Goal: Task Accomplishment & Management: Manage account settings

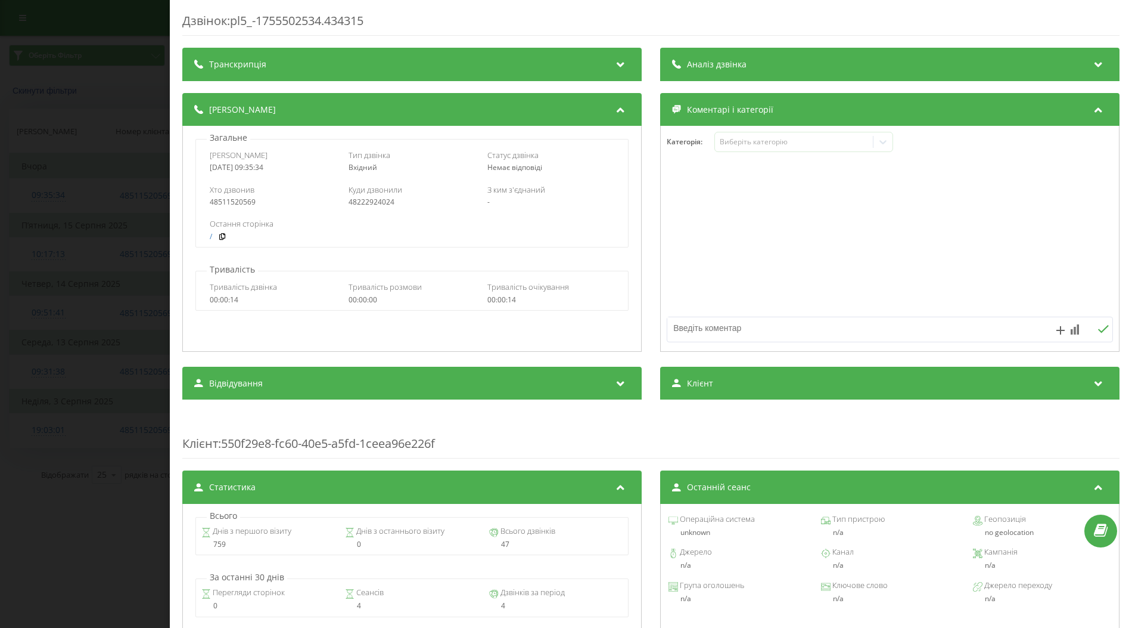
click at [103, 253] on div "Дзвінок : pl5_-1755502534.434315 Транскрипція Для AI-аналізу майбутніх дзвінків…" at bounding box center [566, 314] width 1132 height 628
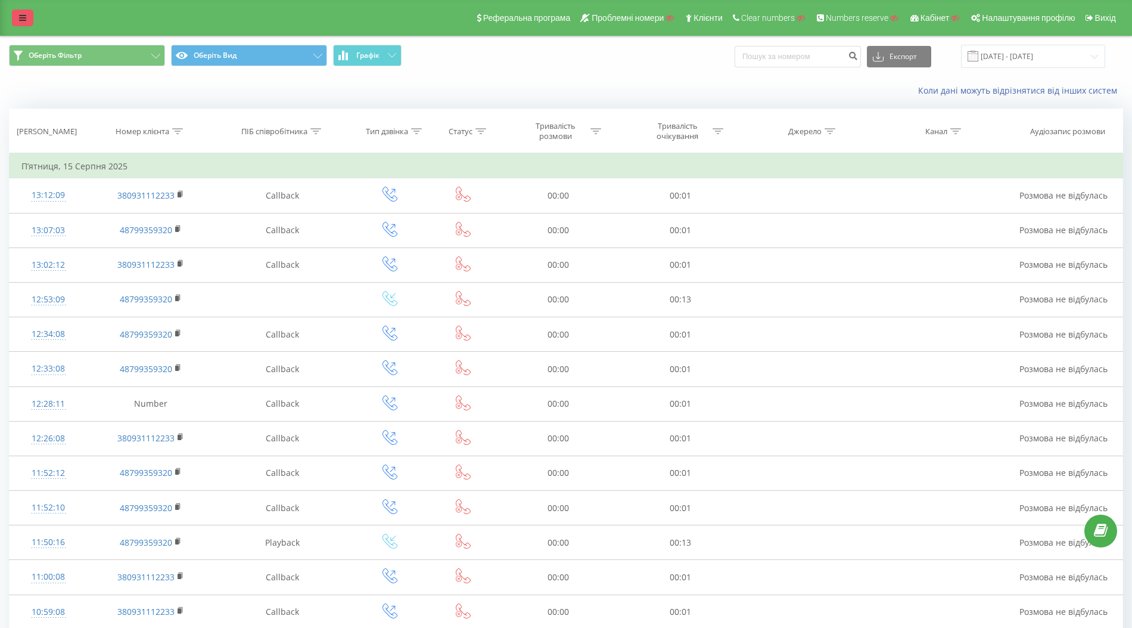
click at [23, 21] on icon at bounding box center [22, 18] width 7 height 8
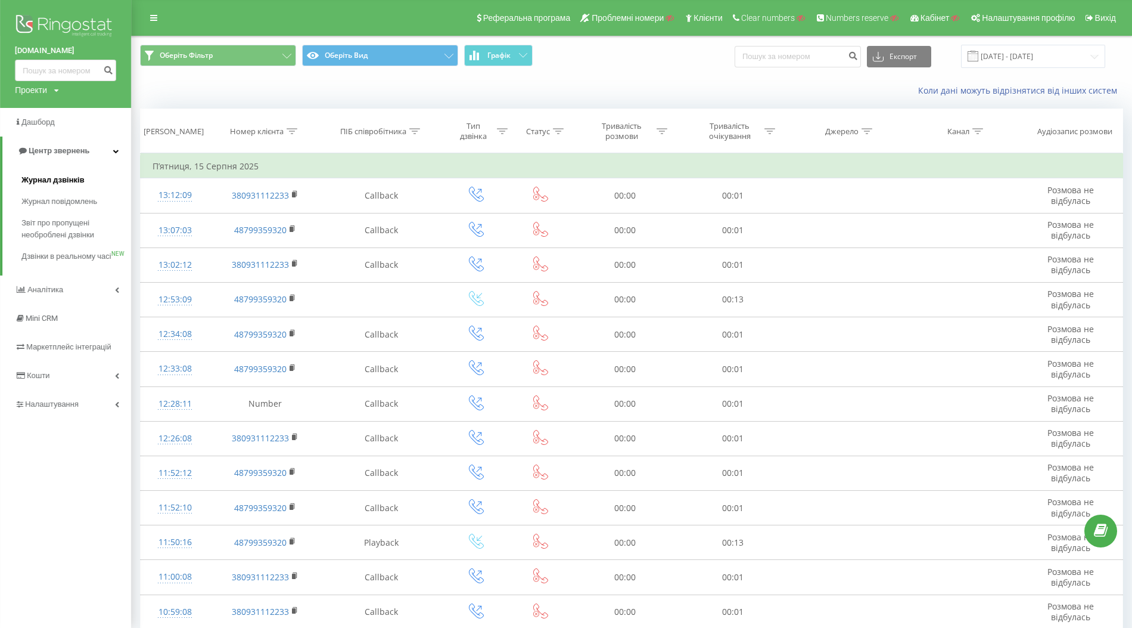
click at [62, 182] on span "Журнал дзвінків" at bounding box center [52, 180] width 63 height 12
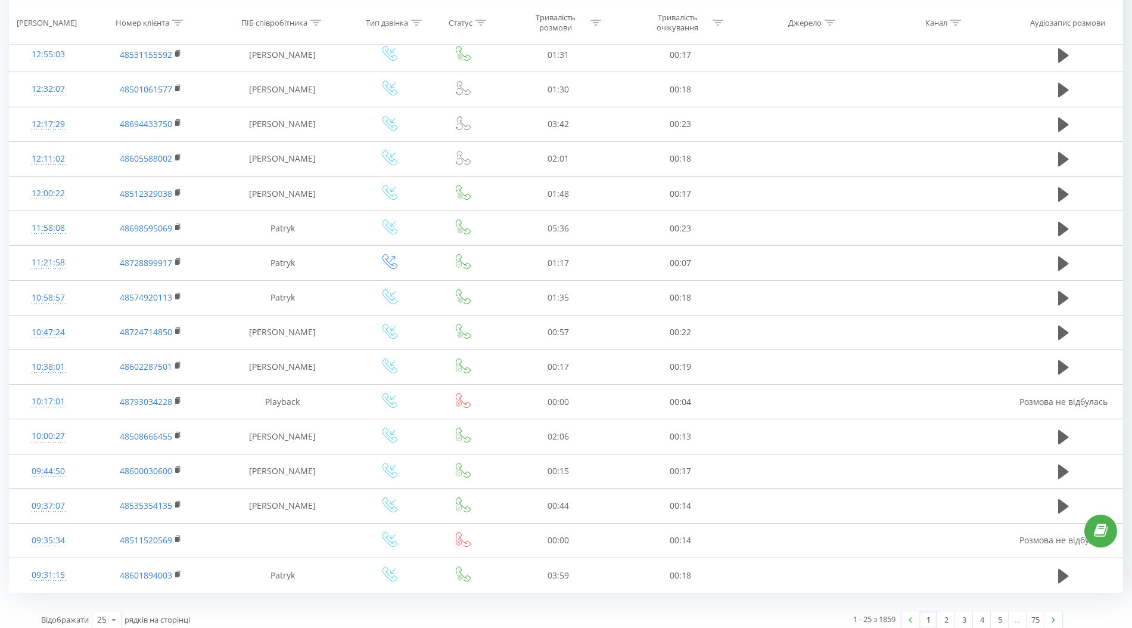
scroll to position [477, 0]
click at [114, 612] on icon at bounding box center [114, 618] width 18 height 23
click at [112, 595] on div "100" at bounding box center [106, 601] width 29 height 17
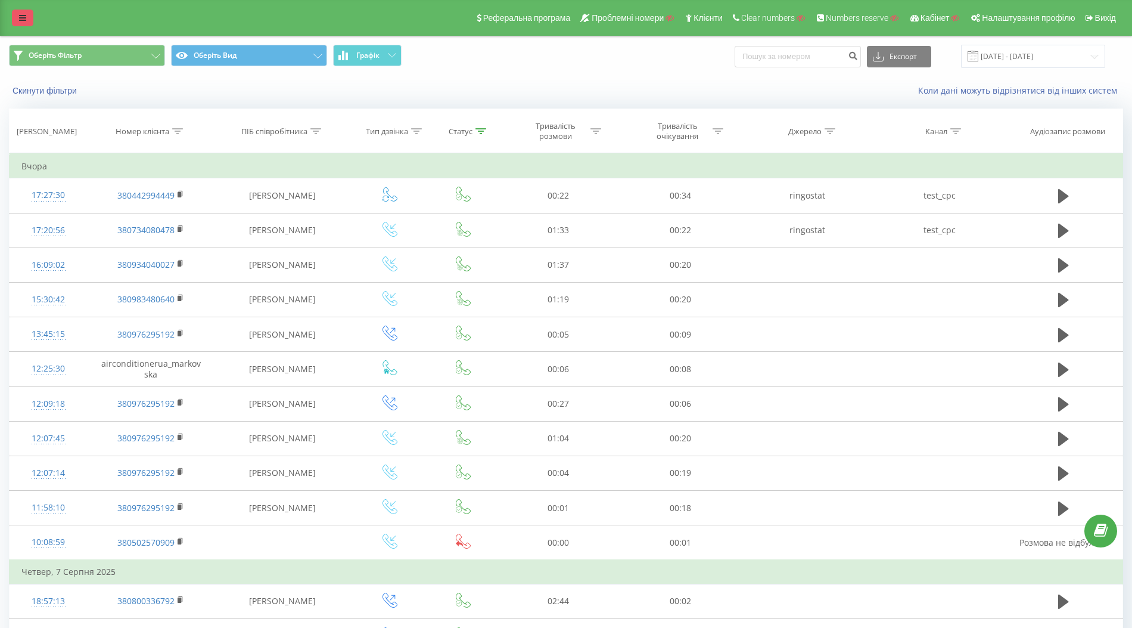
click at [21, 15] on icon at bounding box center [22, 18] width 7 height 8
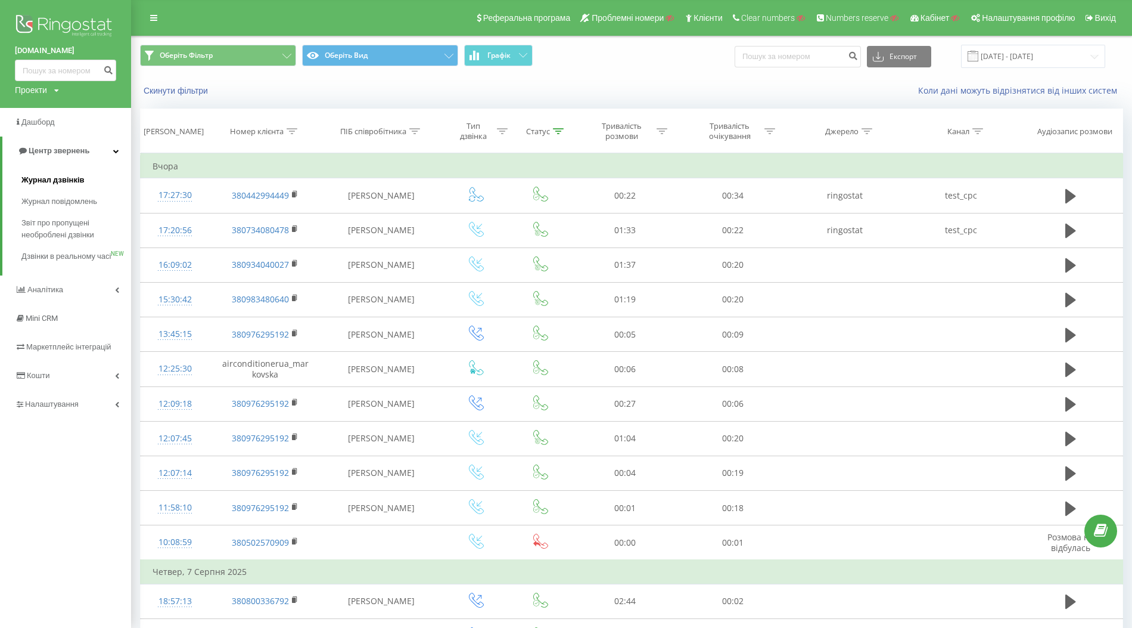
click at [62, 179] on span "Журнал дзвінків" at bounding box center [52, 180] width 63 height 12
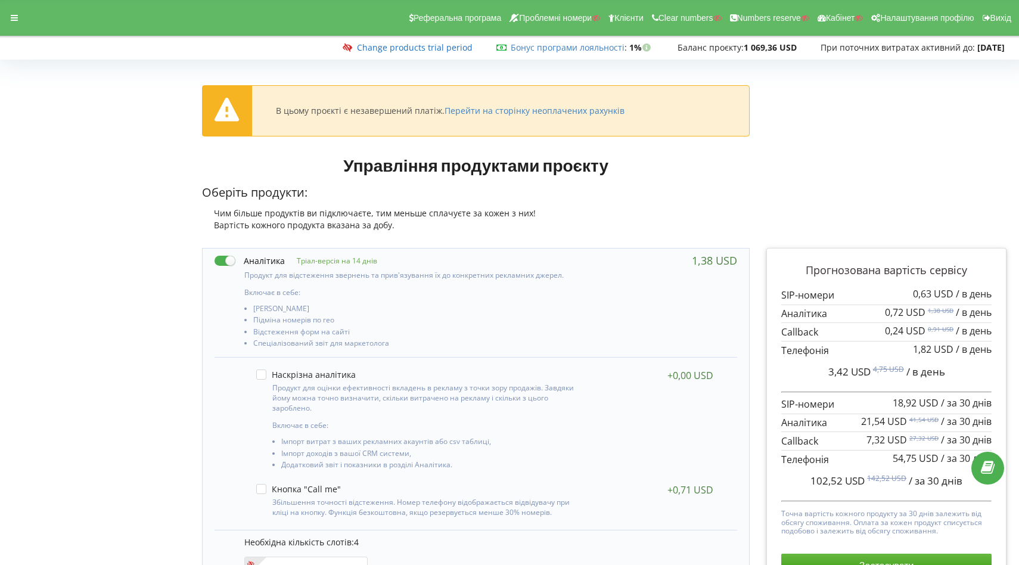
click at [402, 50] on link "Change products trial period" at bounding box center [415, 47] width 116 height 11
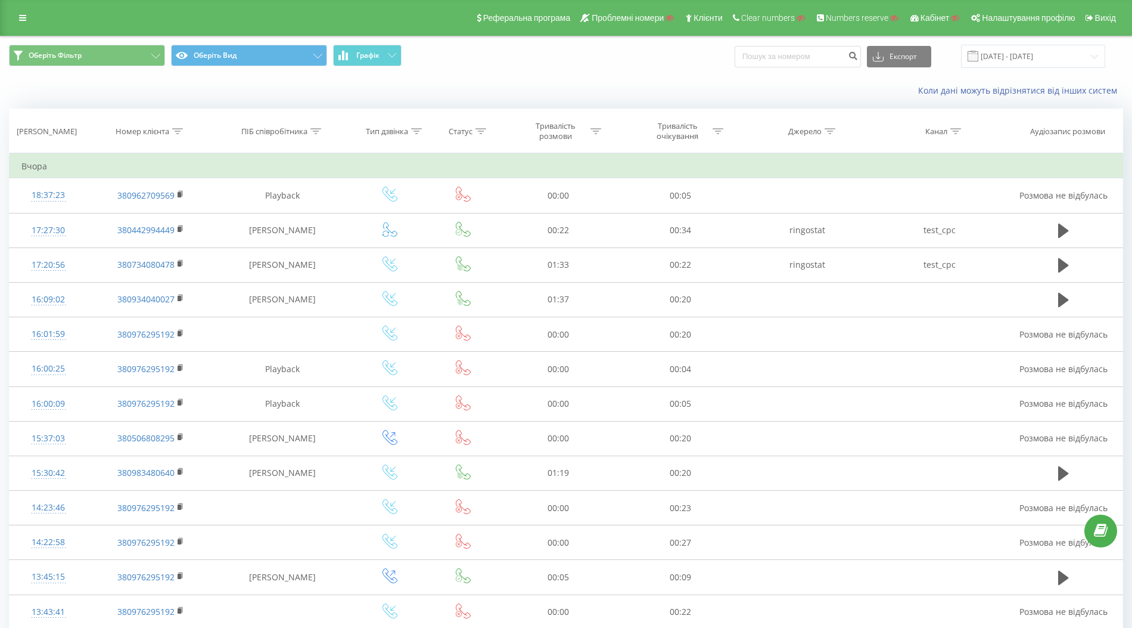
click at [482, 132] on icon at bounding box center [481, 131] width 11 height 6
click at [491, 185] on div at bounding box center [457, 189] width 85 height 11
click at [487, 229] on div "Не дорівнює" at bounding box center [464, 231] width 104 height 19
click at [463, 213] on div "Введіть значення" at bounding box center [457, 218] width 85 height 10
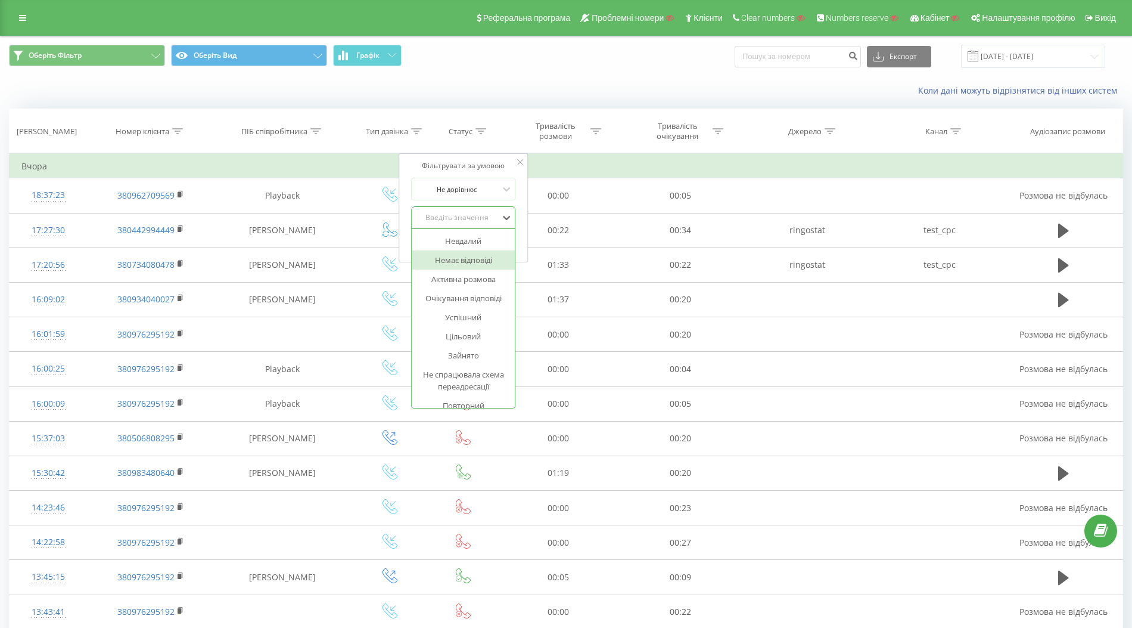
click at [472, 256] on div "Немає відповіді" at bounding box center [464, 259] width 104 height 19
click at [490, 240] on span "OK" at bounding box center [488, 241] width 33 height 18
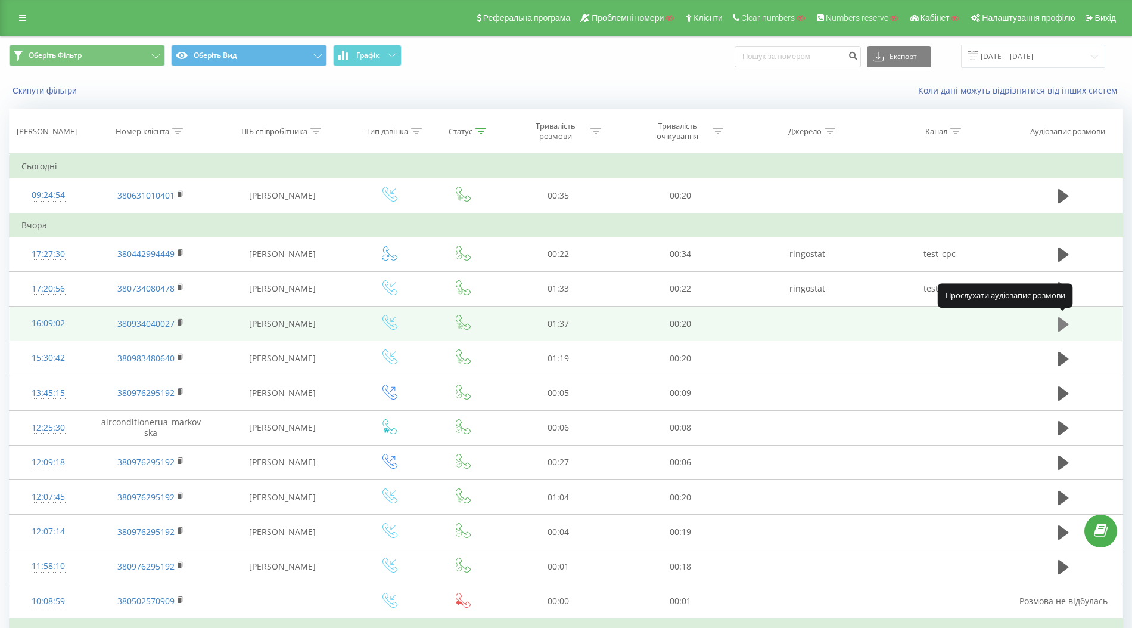
click at [1066, 324] on icon at bounding box center [1064, 323] width 11 height 14
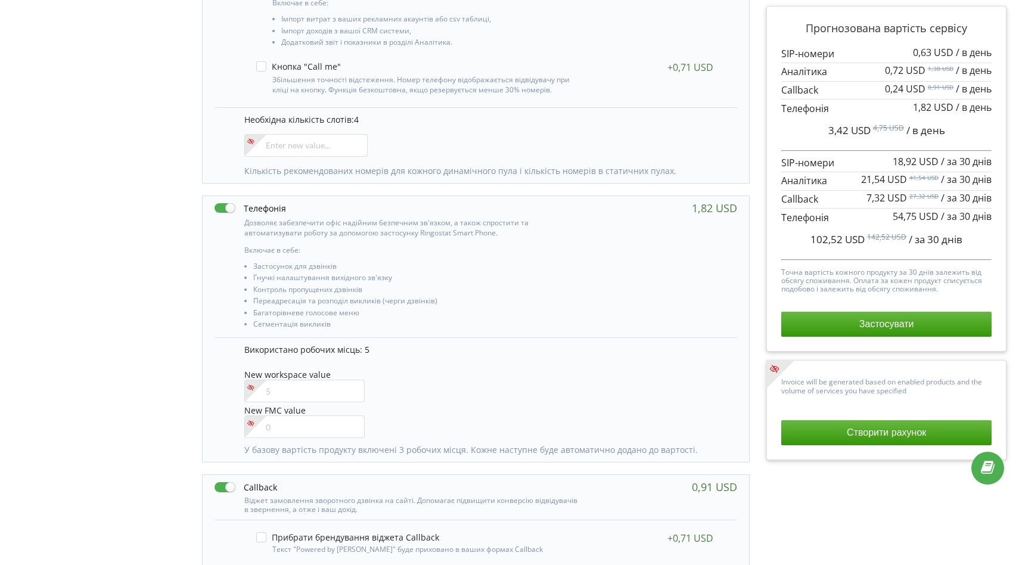
scroll to position [421, 0]
drag, startPoint x: 782, startPoint y: 52, endPoint x: 991, endPoint y: 109, distance: 216.2
click at [991, 109] on div "0,63 USD / в день 0,72 USD 1,38 USD / в день" at bounding box center [886, 81] width 210 height 69
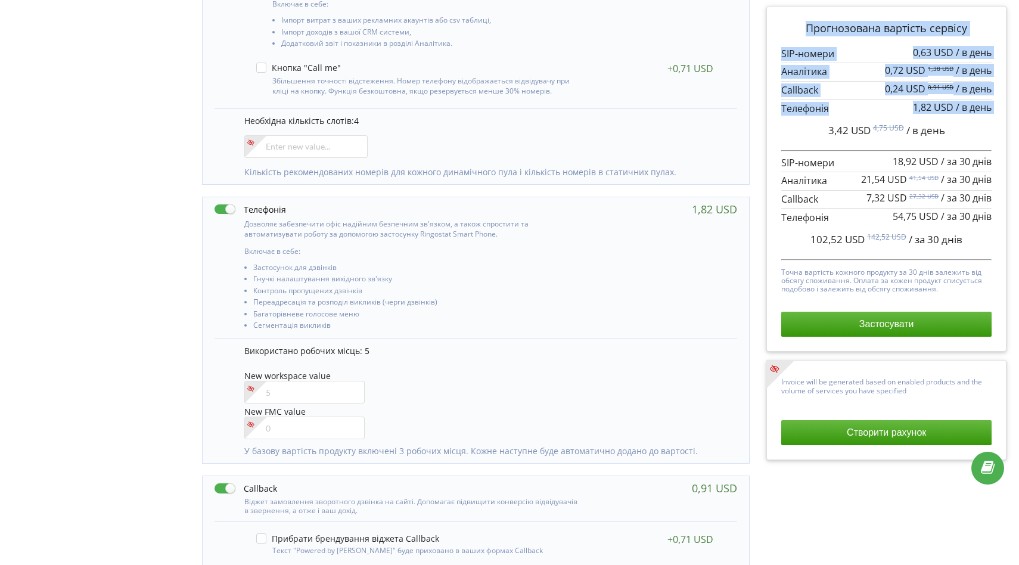
drag, startPoint x: 807, startPoint y: 29, endPoint x: 982, endPoint y: 120, distance: 197.8
click at [982, 121] on div "Прогнозована вартість сервісу 0,63 USD / в день 0,72 USD 1,38 USD / в день 0,24…" at bounding box center [886, 179] width 210 height 316
copy div "Loremipsumdo sitametc adipisc 4,44 ELI / s doei ..."
click at [762, 94] on div "Прогнозована вартість сервісу 0,63 USD / в день 0,72 USD" at bounding box center [886, 241] width 257 height 846
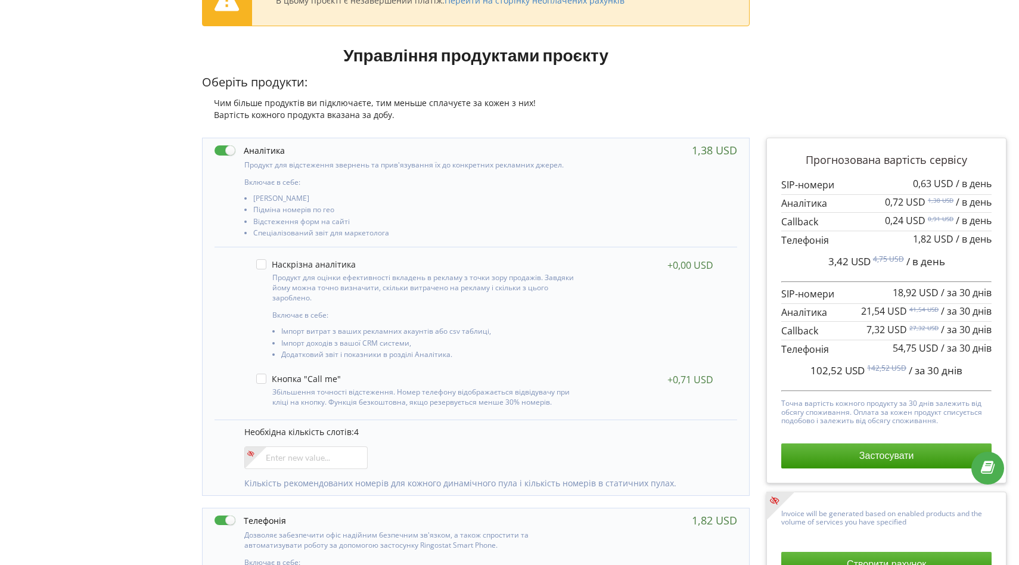
scroll to position [0, 0]
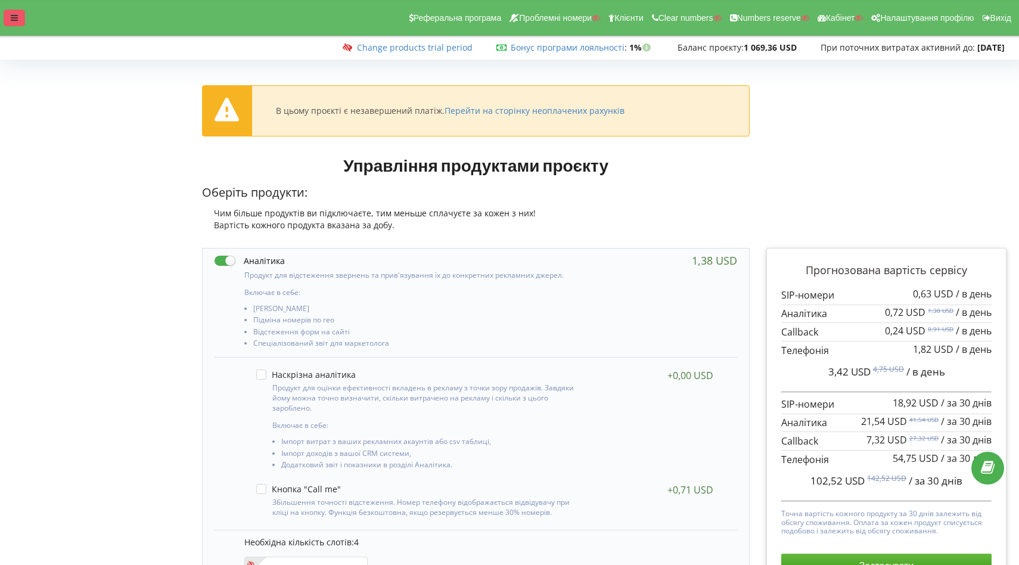
click at [17, 20] on icon at bounding box center [14, 18] width 7 height 8
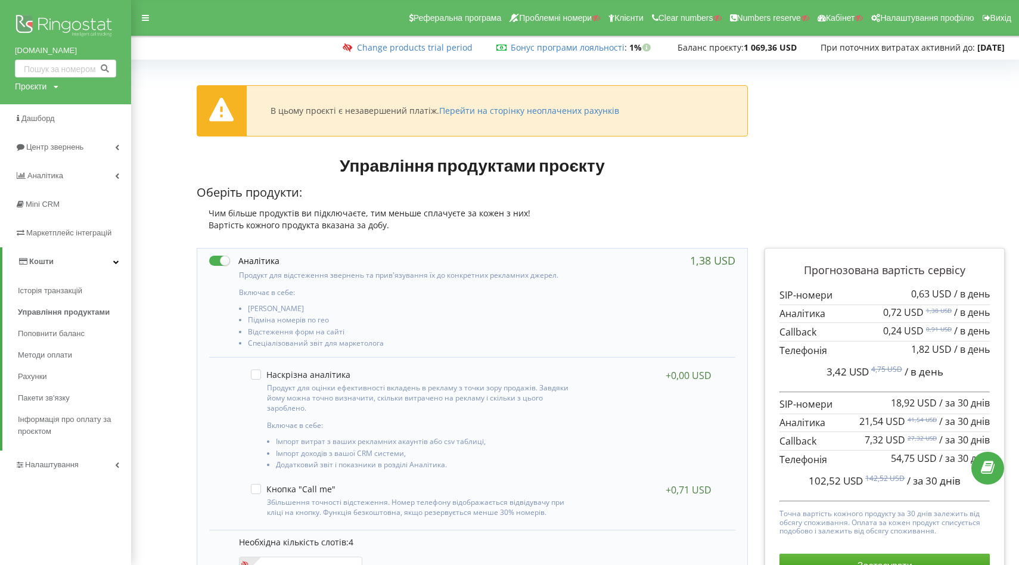
copy link "[DOMAIN_NAME]"
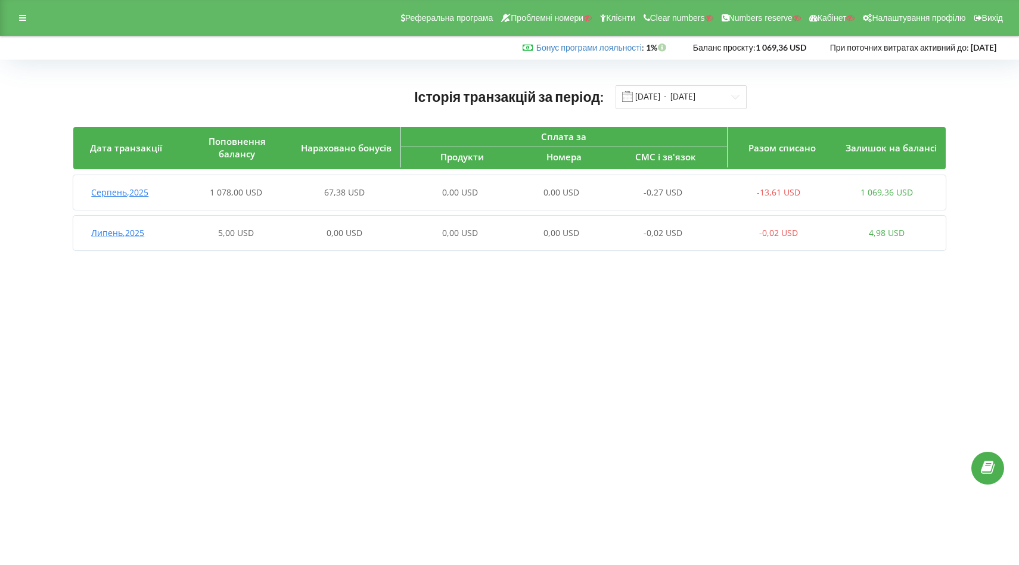
click at [527, 198] on div "0,00 USD" at bounding box center [561, 193] width 108 height 12
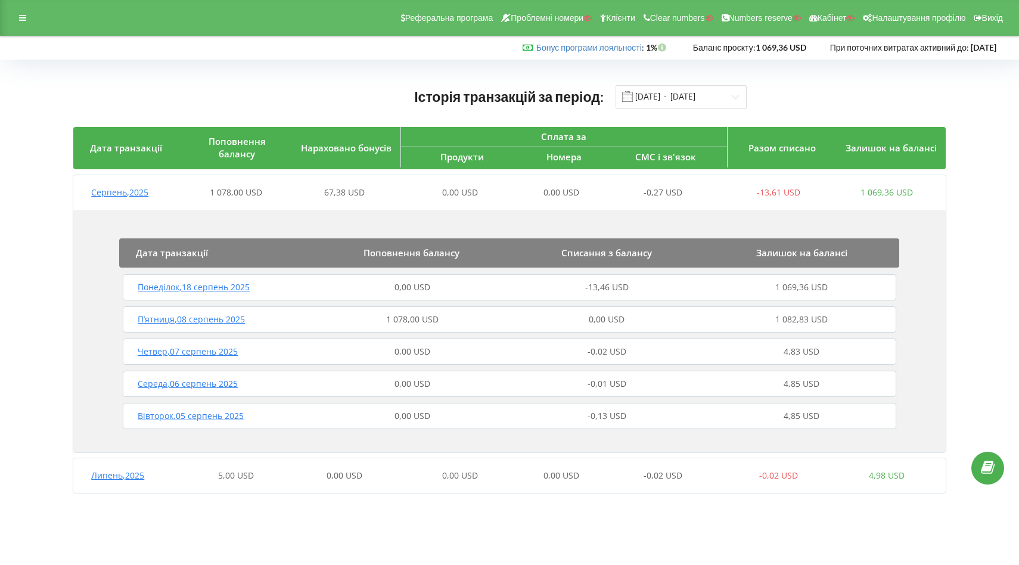
click at [334, 287] on div "0,00 USD" at bounding box center [412, 287] width 195 height 12
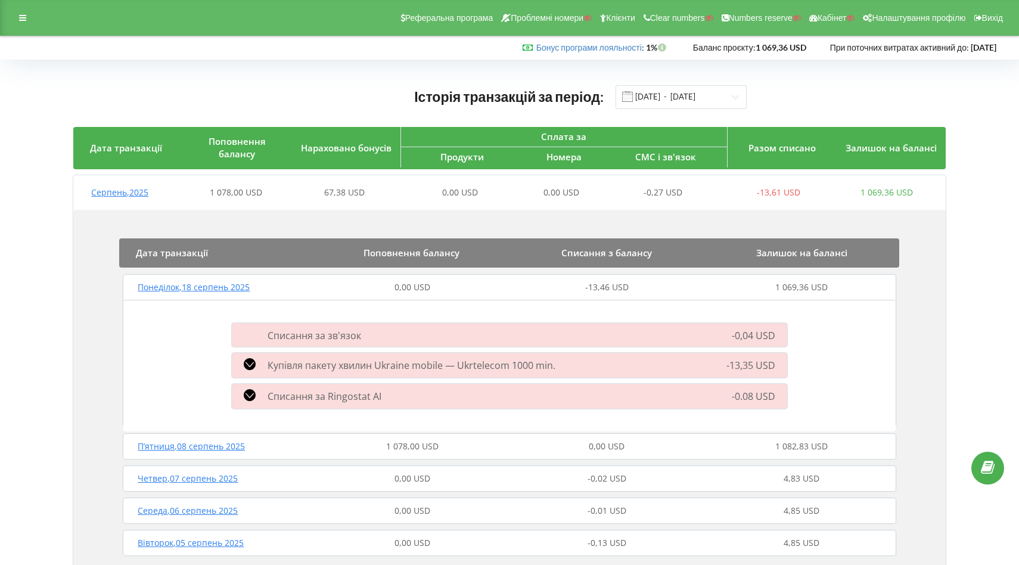
click at [521, 335] on div "Списання за зв'язок" at bounding box center [421, 334] width 392 height 13
click at [561, 397] on div "Списання за Ringostat AI" at bounding box center [421, 396] width 392 height 14
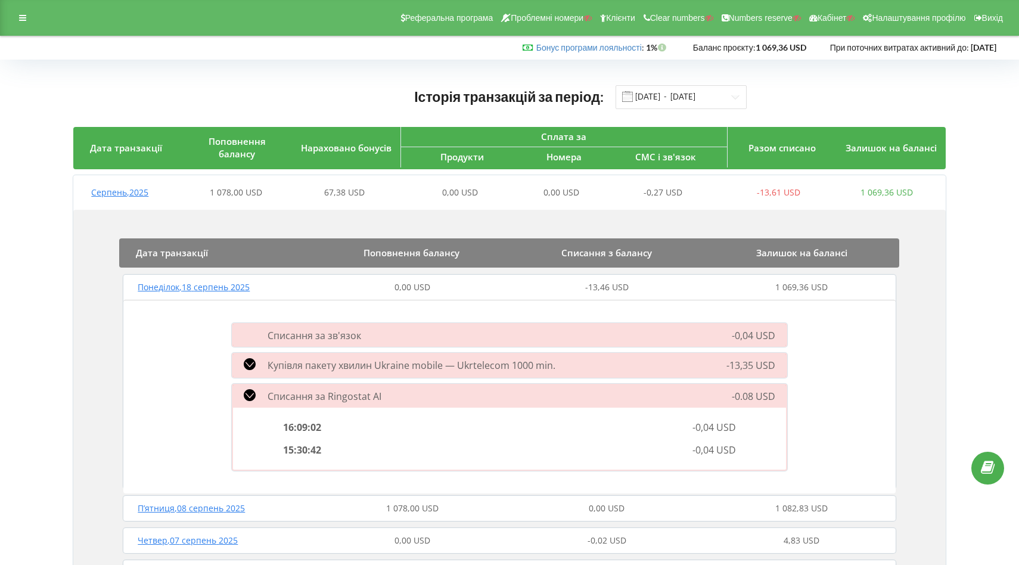
click at [596, 364] on div "Купівля пакету хвилин Ukraine mobile — Ukrtelecom 1000 min." at bounding box center [421, 365] width 392 height 14
click at [582, 399] on div "Списання за Ringostat AI" at bounding box center [421, 396] width 392 height 14
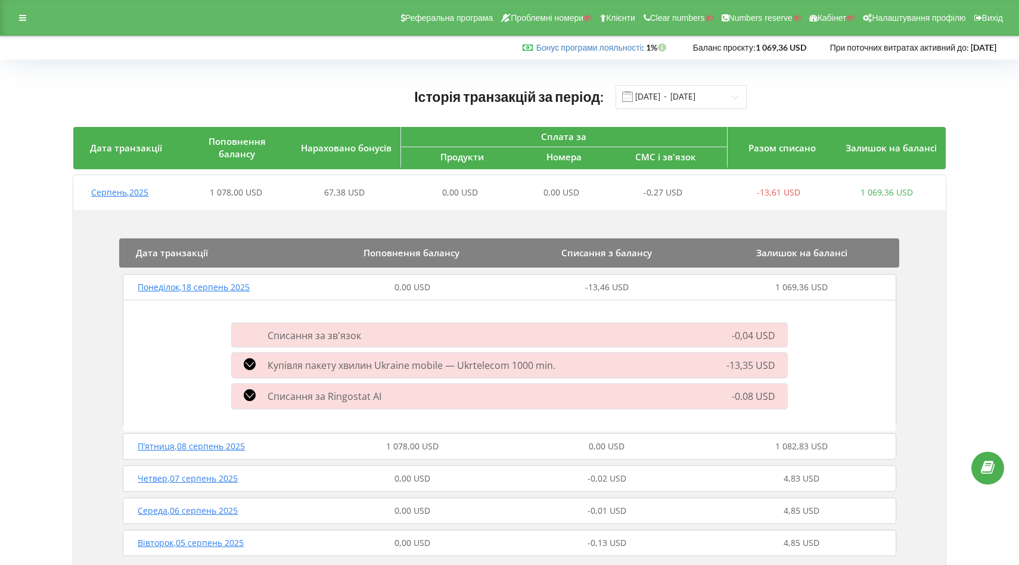
click at [539, 337] on div "Списання за зв'язок" at bounding box center [421, 334] width 392 height 13
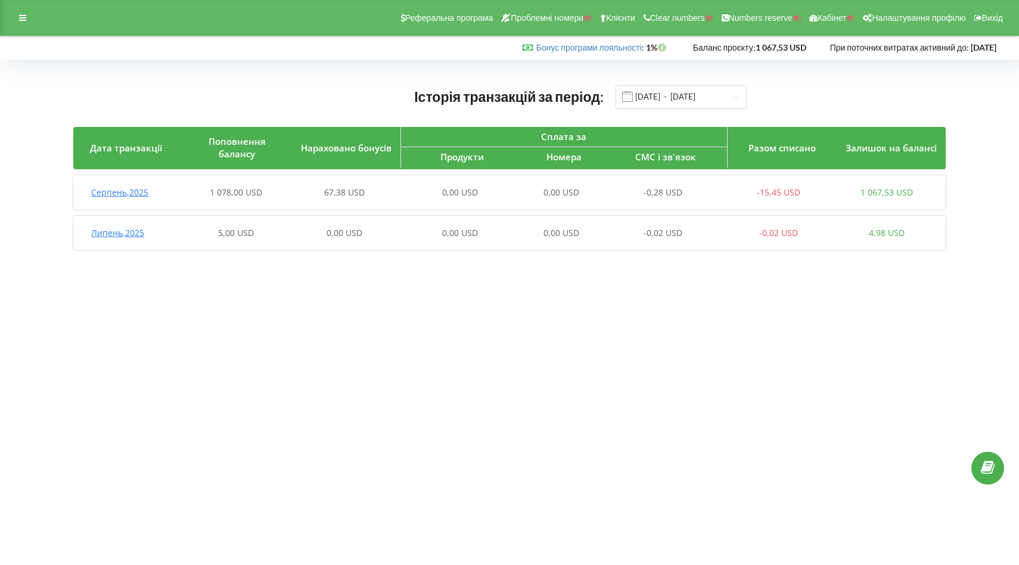
click at [412, 188] on div "0,00 USD" at bounding box center [453, 193] width 108 height 12
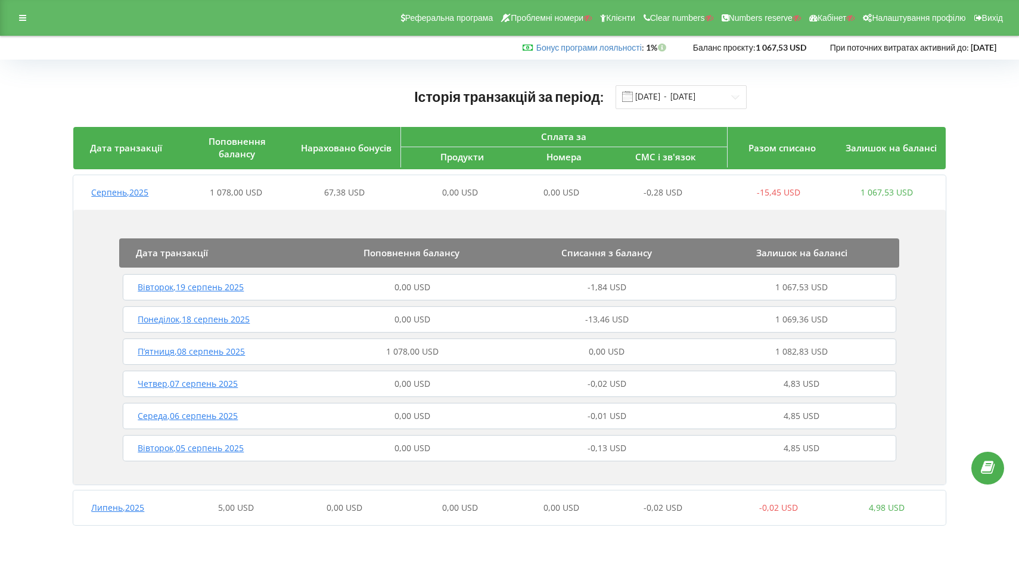
click at [334, 286] on div "0,00 USD" at bounding box center [412, 287] width 195 height 12
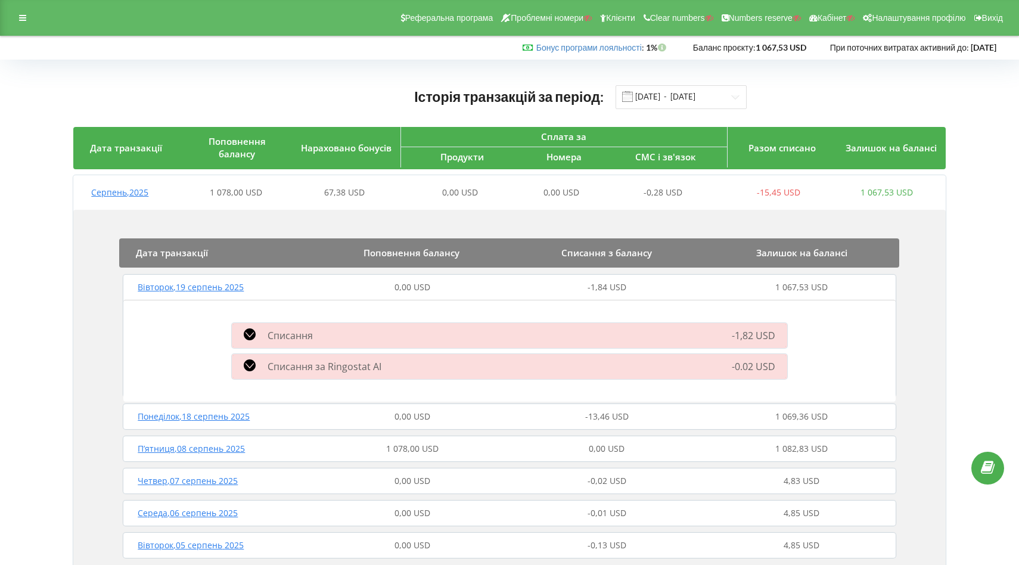
click at [564, 340] on div "Списання" at bounding box center [421, 335] width 392 height 14
